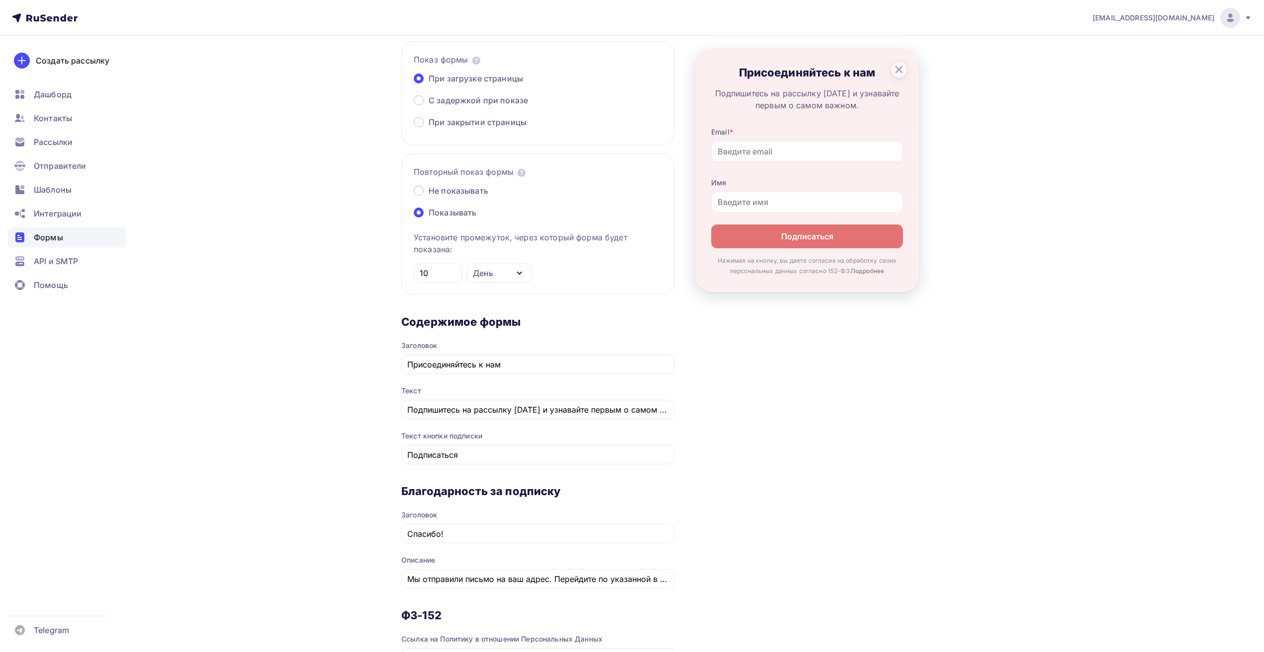
scroll to position [348, 0]
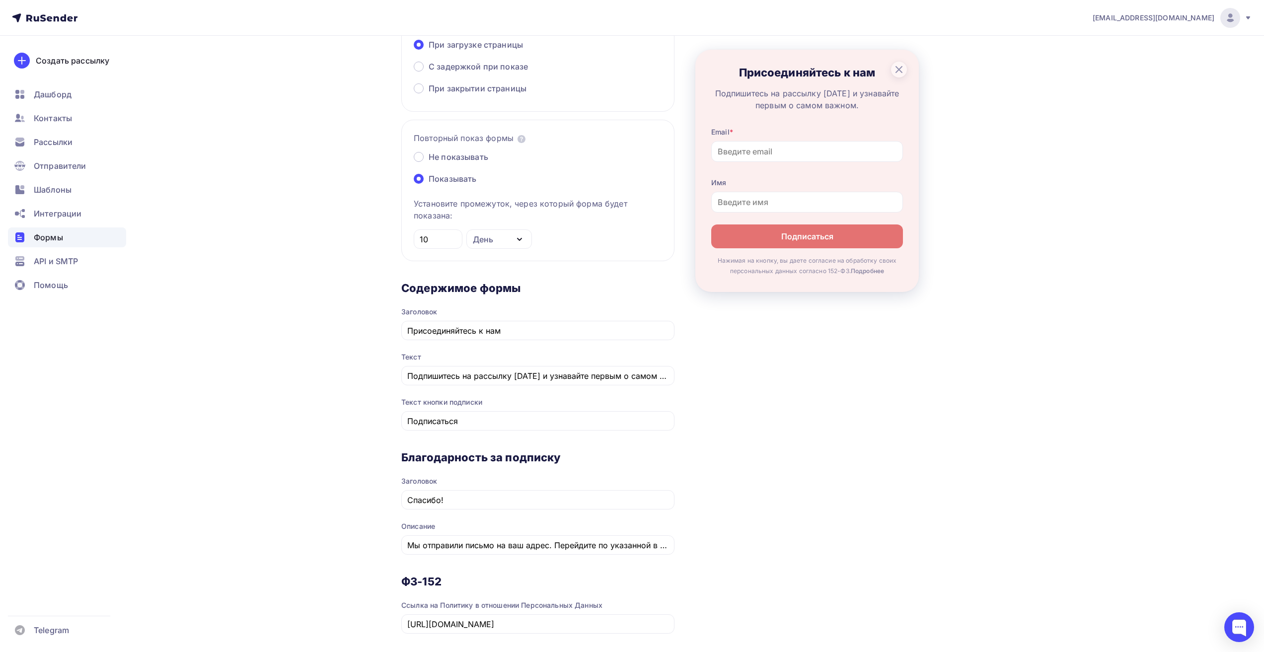
click at [72, 237] on div "Формы" at bounding box center [67, 238] width 118 height 20
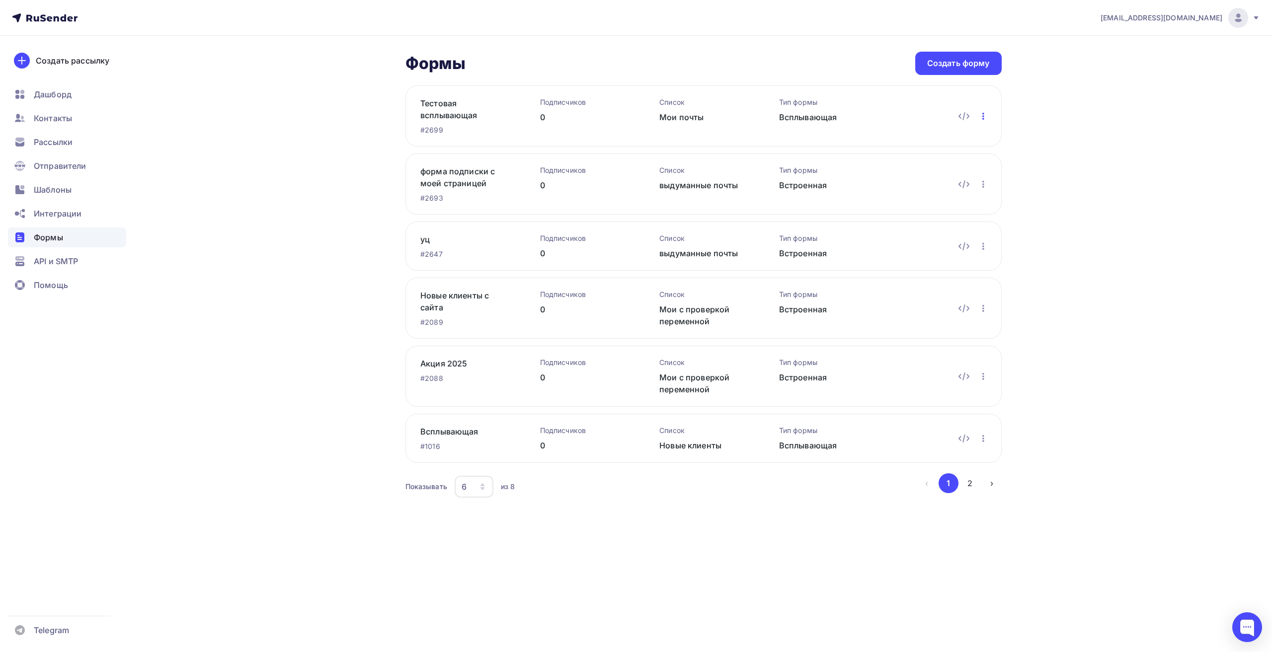
click at [984, 119] on icon "button" at bounding box center [983, 116] width 12 height 12
click at [972, 118] on div "Редактировать Переименовать Удалить Редактировать Переименовать Удалить" at bounding box center [942, 116] width 95 height 38
click at [962, 119] on icon at bounding box center [964, 116] width 12 height 12
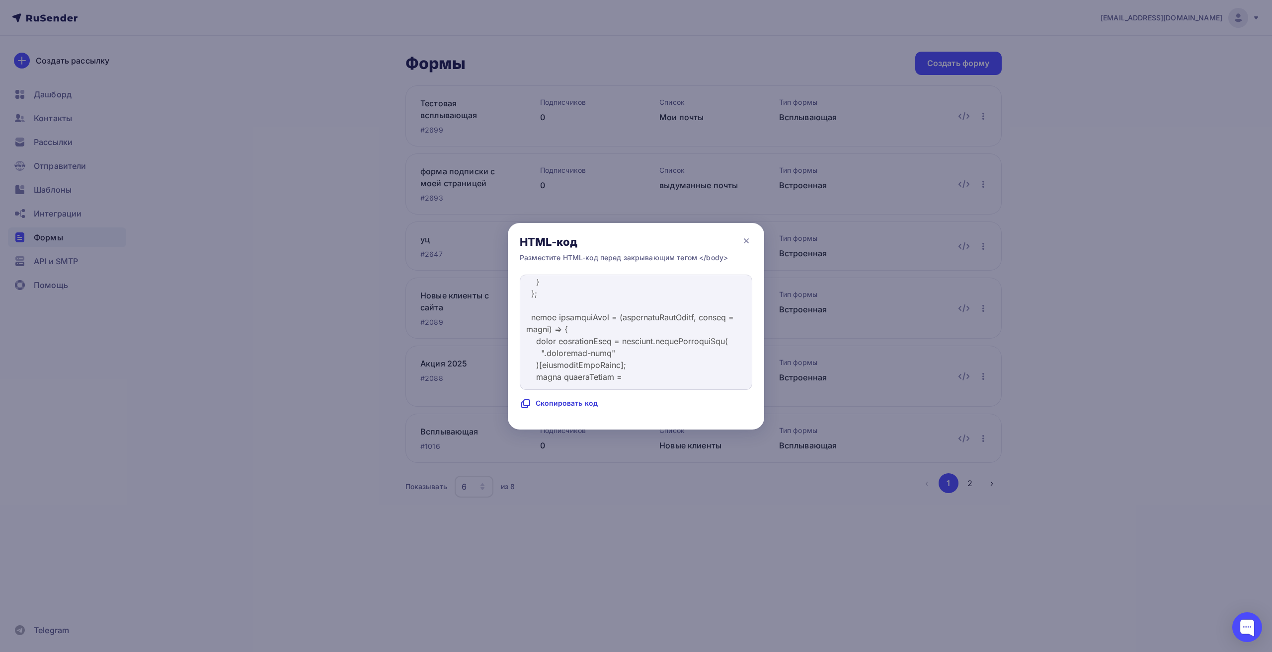
scroll to position [2782, 0]
click at [748, 240] on icon at bounding box center [746, 241] width 12 height 12
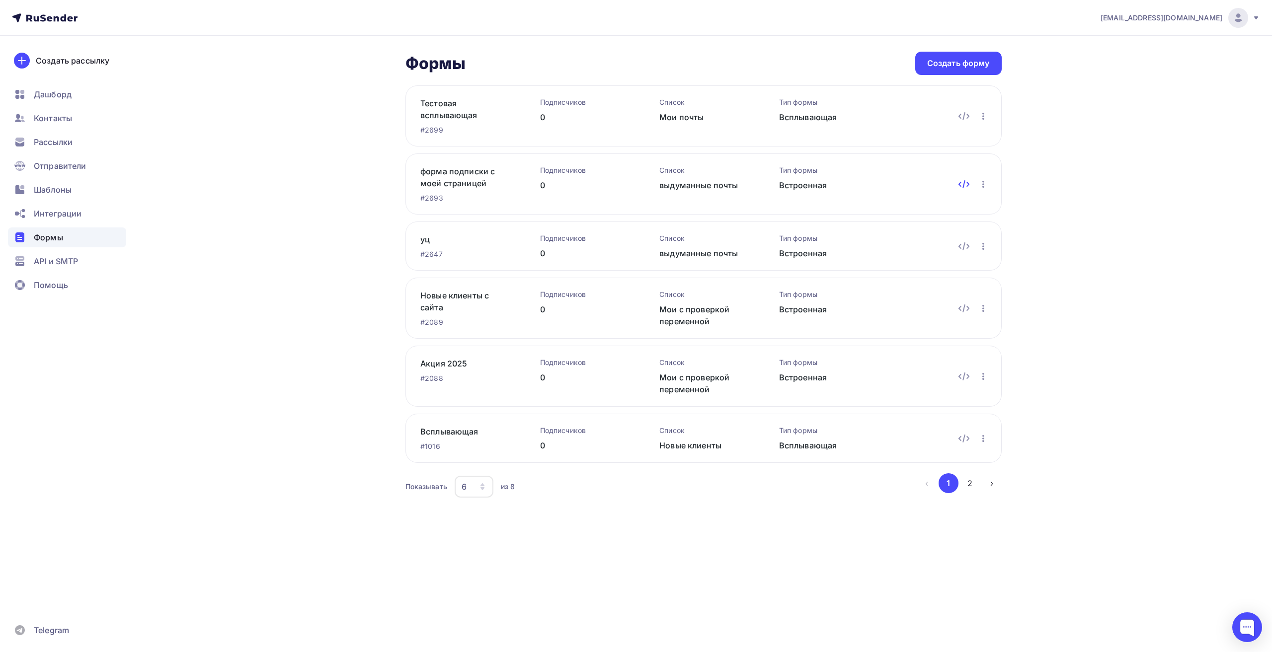
click at [966, 188] on icon at bounding box center [964, 184] width 12 height 12
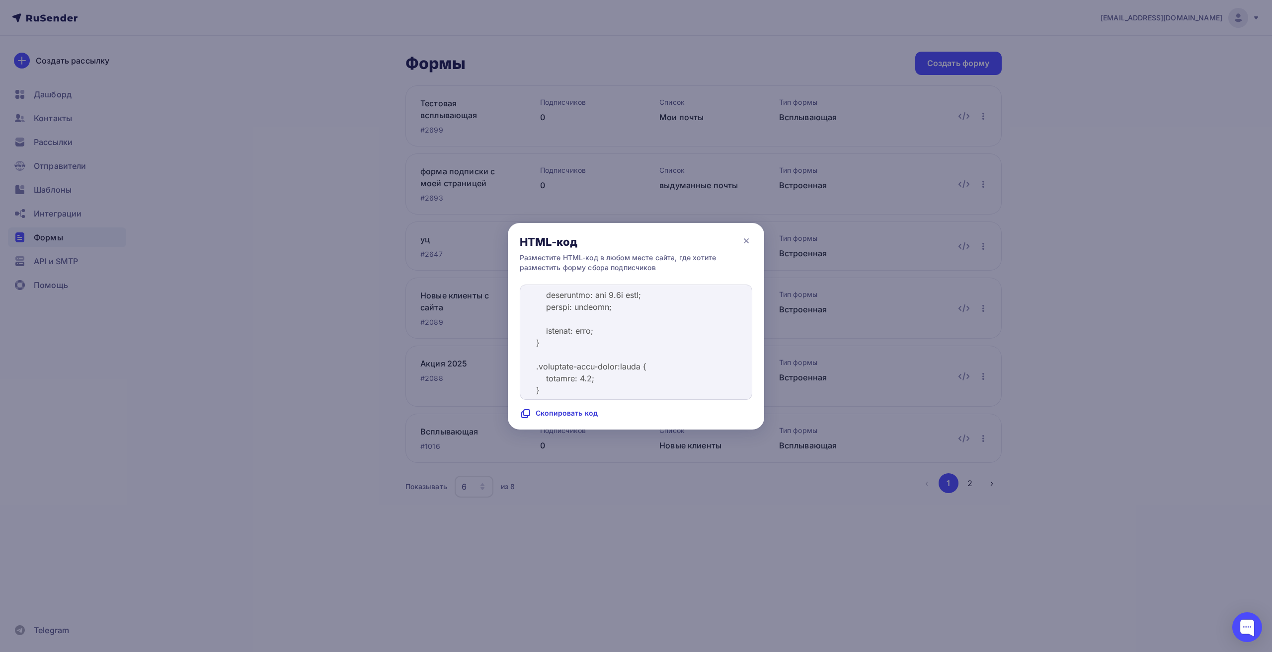
scroll to position [348, 0]
